Goal: Find contact information: Find contact information

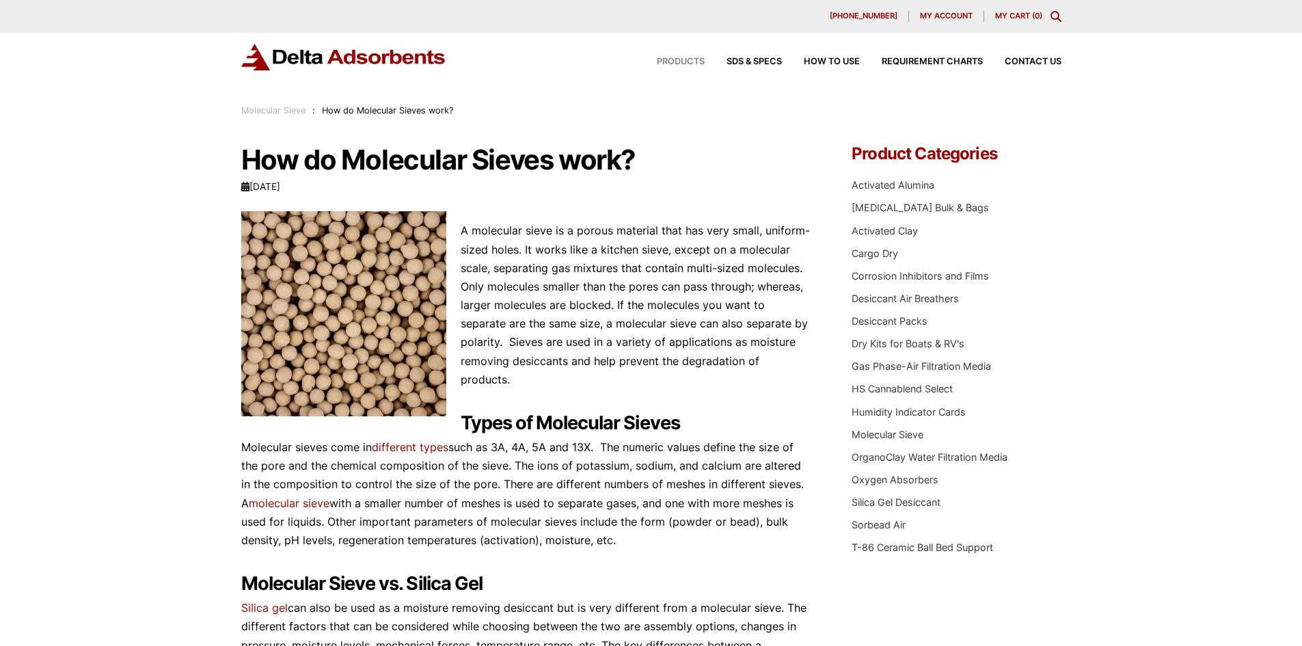
click at [674, 60] on span "Products" at bounding box center [681, 61] width 48 height 9
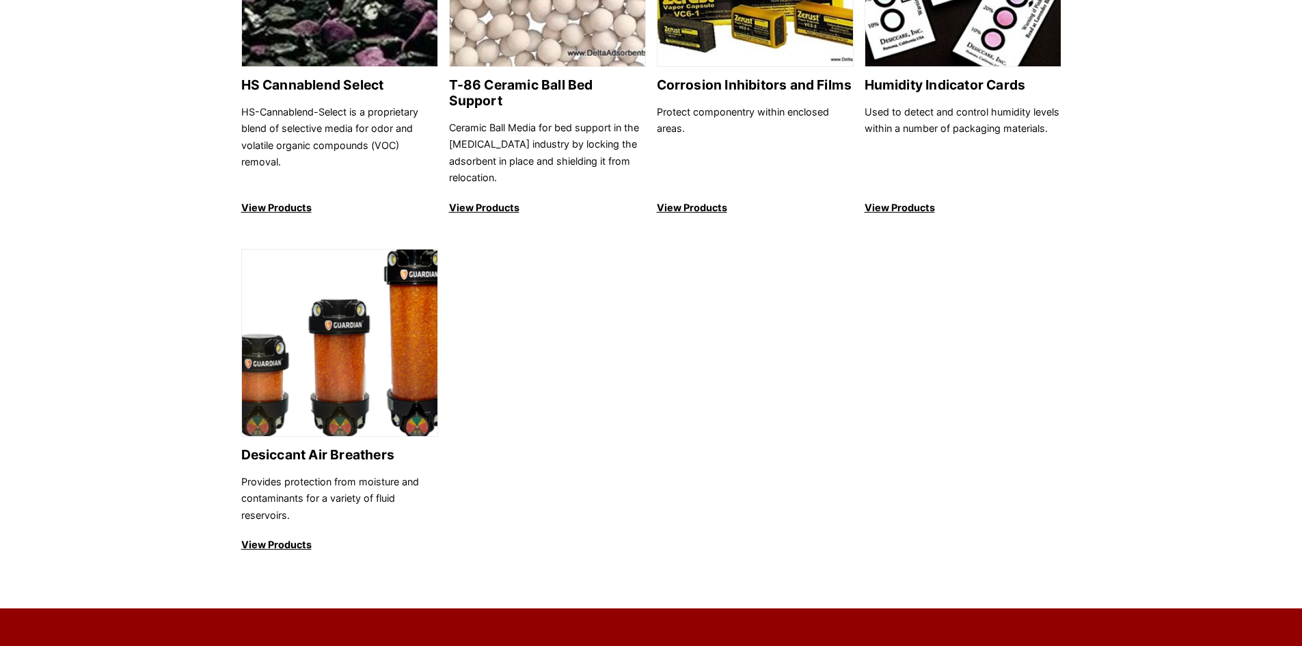
scroll to position [1367, 0]
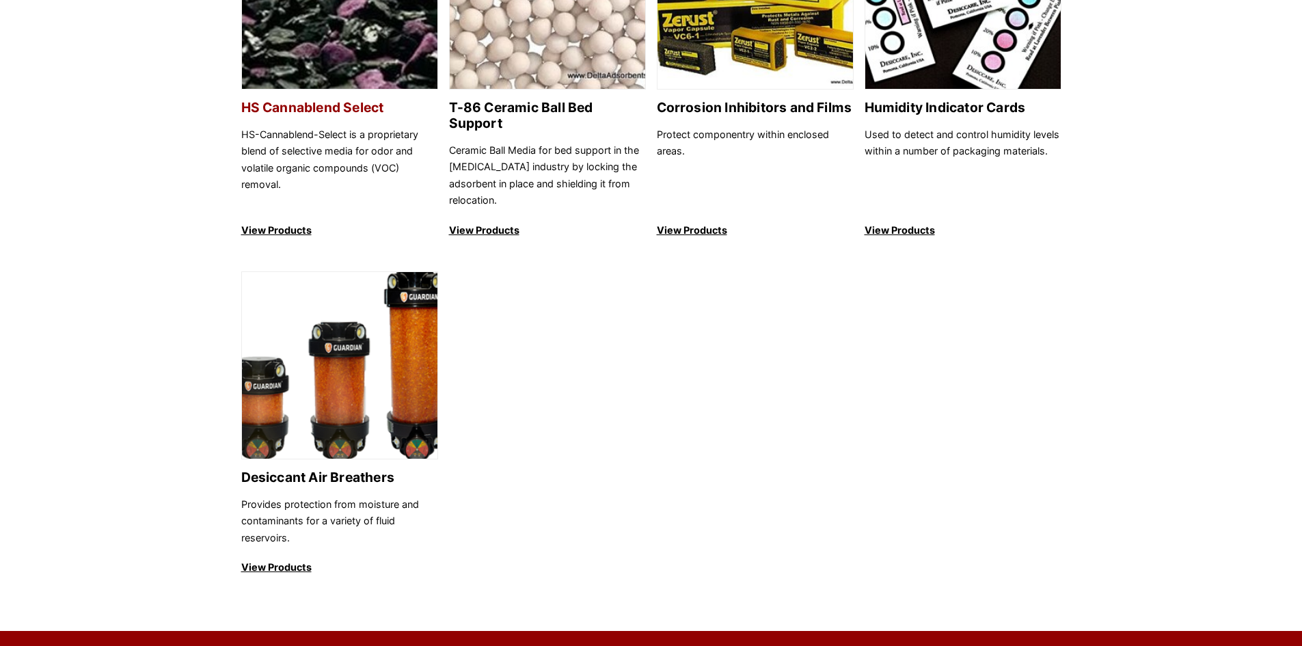
click at [299, 222] on p "View Products" at bounding box center [339, 230] width 197 height 16
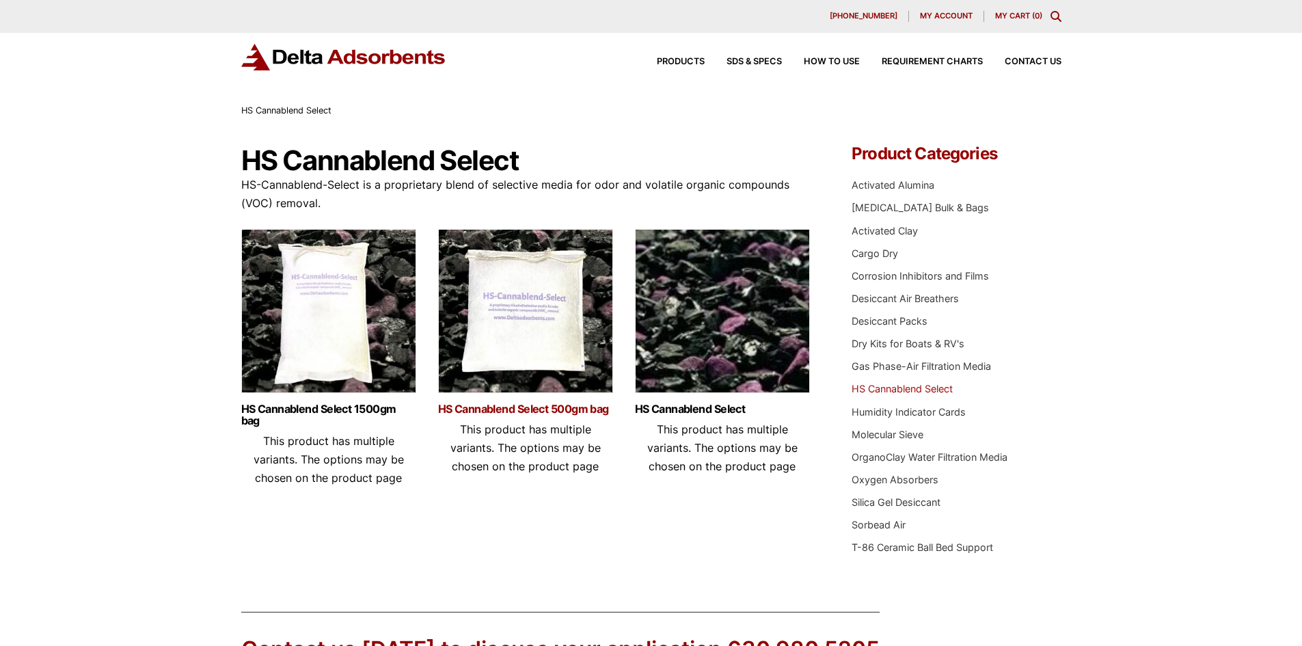
click at [567, 403] on link "HS Cannablend Select 500gm bag" at bounding box center [525, 409] width 175 height 12
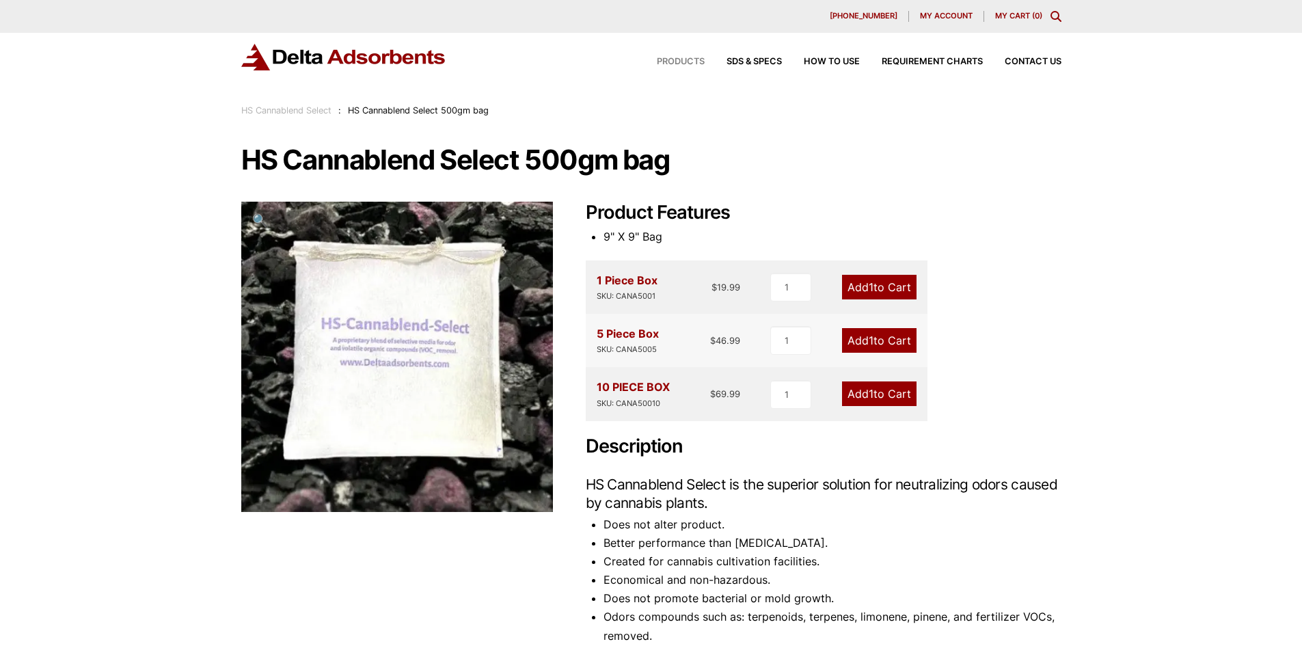
click at [663, 62] on span "Products" at bounding box center [681, 61] width 48 height 9
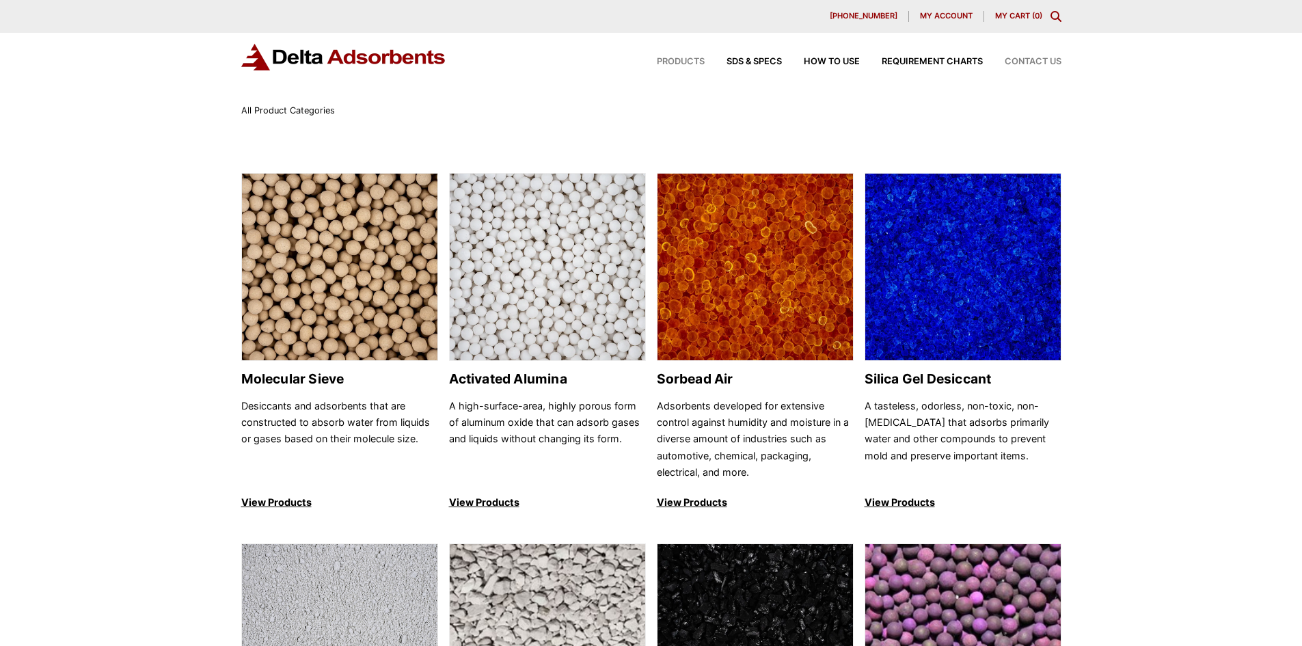
click at [1014, 62] on span "Contact Us" at bounding box center [1033, 61] width 57 height 9
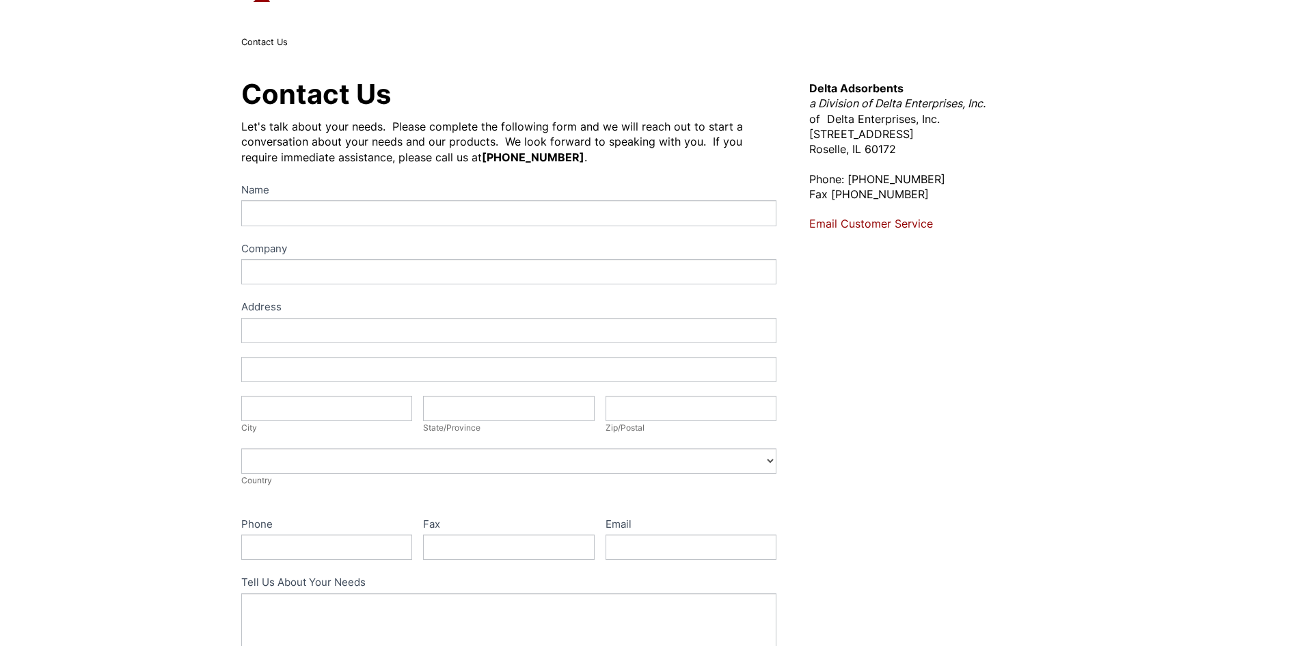
scroll to position [137, 0]
